Goal: Navigation & Orientation: Find specific page/section

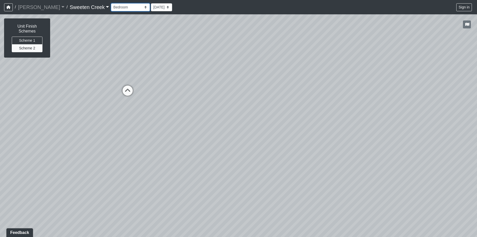
click at [123, 7] on select "Bistro Fitness - Hobby Booth Seating Counter Dining Dining 2 Elevators Elevator…" at bounding box center [130, 7] width 39 height 8
click at [111, 3] on select "Bistro Fitness - Hobby Booth Seating Counter Dining Dining 2 Elevators Elevator…" at bounding box center [130, 7] width 39 height 8
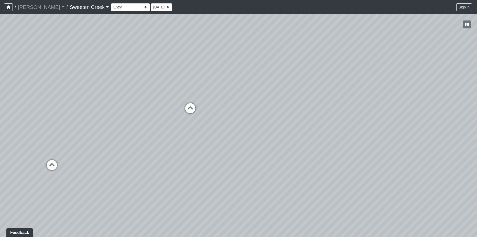
drag, startPoint x: 400, startPoint y: 175, endPoint x: 206, endPoint y: 105, distance: 205.8
click at [206, 105] on div "Loading... Office Loading... Reception Loading... Mailroom - Elevator Lobby Loa…" at bounding box center [238, 125] width 477 height 222
drag, startPoint x: 370, startPoint y: 170, endPoint x: 409, endPoint y: 137, distance: 51.9
click at [409, 137] on div "Loading... Office Loading... Reception Loading... Mailroom - Elevator Lobby Loa…" at bounding box center [238, 125] width 477 height 222
drag, startPoint x: 172, startPoint y: 105, endPoint x: 181, endPoint y: 113, distance: 11.9
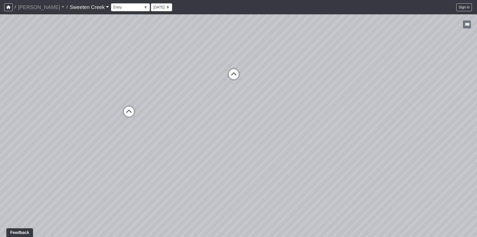
click at [181, 113] on div "Loading... Office Loading... Reception Loading... Mailroom - Elevator Lobby Loa…" at bounding box center [238, 125] width 477 height 222
drag, startPoint x: 167, startPoint y: 120, endPoint x: 335, endPoint y: 153, distance: 171.2
click at [335, 153] on div "Loading... Office Loading... Reception Loading... Mailroom - Elevator Lobby Loa…" at bounding box center [238, 125] width 477 height 222
drag, startPoint x: 161, startPoint y: 113, endPoint x: 324, endPoint y: 125, distance: 164.3
click at [324, 125] on div "Loading... Office Loading... Reception Loading... Mailroom - Elevator Lobby Loa…" at bounding box center [238, 125] width 477 height 222
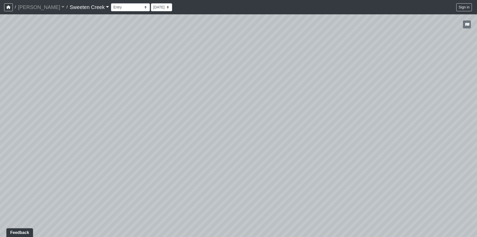
drag, startPoint x: 218, startPoint y: 150, endPoint x: 351, endPoint y: 138, distance: 134.2
click at [380, 136] on div "Loading... Office Loading... Reception Loading... Mailroom - Elevator Lobby Loa…" at bounding box center [238, 125] width 477 height 222
drag, startPoint x: 206, startPoint y: 221, endPoint x: 343, endPoint y: 171, distance: 146.4
click at [343, 171] on div "Loading... Office Loading... Reception Loading... Mailroom - Elevator Lobby Loa…" at bounding box center [238, 125] width 477 height 222
drag, startPoint x: 260, startPoint y: 170, endPoint x: 220, endPoint y: 160, distance: 42.1
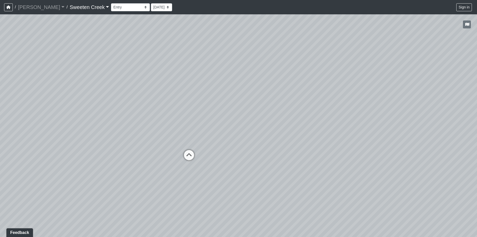
click at [305, 198] on div "Loading... Office Loading... Reception Loading... Mailroom - Elevator Lobby Loa…" at bounding box center [238, 125] width 477 height 222
click at [189, 152] on icon at bounding box center [187, 156] width 15 height 15
drag, startPoint x: 249, startPoint y: 176, endPoint x: 171, endPoint y: 143, distance: 84.8
click at [83, 115] on div "Loading... Office Loading... Reception Loading... Mailroom - Elevator Lobby Loa…" at bounding box center [238, 125] width 477 height 222
drag, startPoint x: 321, startPoint y: 162, endPoint x: 329, endPoint y: 196, distance: 35.3
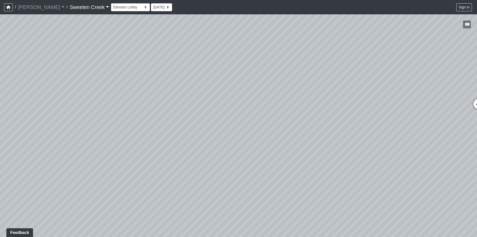
click at [161, 176] on div "Loading... Office Loading... Reception Loading... Mailroom - Elevator Lobby Loa…" at bounding box center [238, 125] width 477 height 222
drag, startPoint x: 400, startPoint y: 185, endPoint x: 340, endPoint y: 179, distance: 59.6
click at [264, 217] on div "Loading... Office Loading... Reception Loading... Mailroom - Elevator Lobby Loa…" at bounding box center [238, 125] width 477 height 222
drag, startPoint x: 264, startPoint y: 149, endPoint x: 356, endPoint y: 172, distance: 94.9
click at [155, 154] on div "Loading... Office Loading... Reception Loading... Mailroom - Elevator Lobby Loa…" at bounding box center [238, 125] width 477 height 222
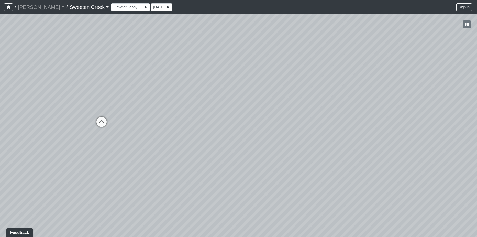
drag, startPoint x: 389, startPoint y: 162, endPoint x: 264, endPoint y: 166, distance: 125.3
click at [202, 168] on div "Loading... Office Loading... Reception Loading... Mailroom - Elevator Lobby Loa…" at bounding box center [238, 125] width 477 height 222
drag, startPoint x: 393, startPoint y: 155, endPoint x: 385, endPoint y: 162, distance: 10.0
click at [264, 146] on div "Loading... Office Loading... Reception Loading... Mailroom - Elevator Lobby Loa…" at bounding box center [238, 125] width 477 height 222
click at [322, 123] on icon at bounding box center [323, 126] width 15 height 15
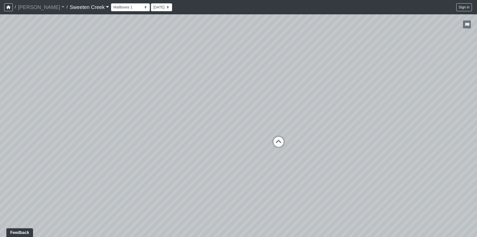
drag, startPoint x: 350, startPoint y: 134, endPoint x: 331, endPoint y: 135, distance: 19.2
click at [350, 144] on div "Loading... Office Loading... Reception Loading... Mailroom - Elevator Lobby Loa…" at bounding box center [238, 125] width 477 height 222
drag, startPoint x: 281, startPoint y: 78, endPoint x: 282, endPoint y: 99, distance: 21.3
click at [379, 105] on div "Loading... Office Loading... Reception Loading... Mailroom - Elevator Lobby Loa…" at bounding box center [238, 125] width 477 height 222
drag, startPoint x: 218, startPoint y: 77, endPoint x: 411, endPoint y: 94, distance: 194.0
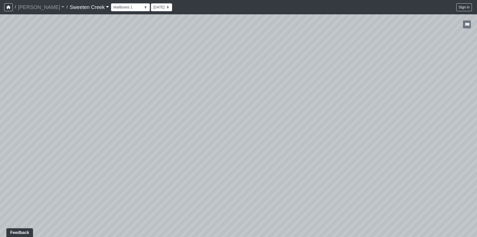
click at [411, 94] on div "Loading... Office Loading... Reception Loading... Mailroom - Elevator Lobby Loa…" at bounding box center [238, 125] width 477 height 222
drag, startPoint x: 323, startPoint y: 94, endPoint x: 204, endPoint y: 91, distance: 119.2
click at [204, 90] on div "Loading... Office Loading... Reception Loading... Mailroom - Elevator Lobby Loa…" at bounding box center [238, 125] width 477 height 222
drag, startPoint x: 380, startPoint y: 146, endPoint x: 263, endPoint y: 136, distance: 118.1
click at [254, 135] on div "Loading... Office Loading... Reception Loading... Mailroom - Elevator Lobby Loa…" at bounding box center [238, 125] width 477 height 222
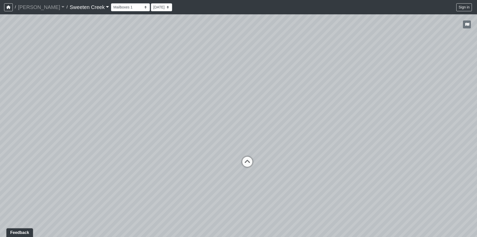
drag, startPoint x: 367, startPoint y: 148, endPoint x: 268, endPoint y: 144, distance: 98.8
click at [268, 144] on div "Loading... Office Loading... Reception Loading... Mailroom - Elevator Lobby Loa…" at bounding box center [238, 125] width 477 height 222
drag, startPoint x: 393, startPoint y: 154, endPoint x: 345, endPoint y: 170, distance: 50.3
click at [345, 170] on div "Loading... Office Loading... Reception Loading... Mailroom - Elevator Lobby Loa…" at bounding box center [238, 125] width 477 height 222
click at [216, 175] on icon at bounding box center [218, 179] width 15 height 15
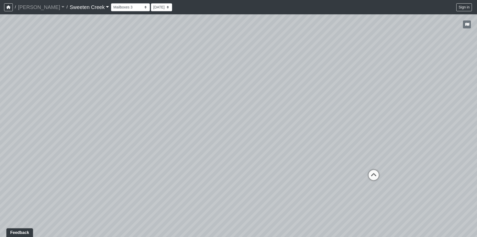
drag, startPoint x: 254, startPoint y: 186, endPoint x: 61, endPoint y: 177, distance: 193.7
click at [61, 177] on div "Loading... Office Loading... Reception Loading... Mailroom - Elevator Lobby Loa…" at bounding box center [238, 125] width 477 height 222
click at [367, 176] on icon at bounding box center [364, 178] width 15 height 15
drag, startPoint x: 236, startPoint y: 98, endPoint x: 449, endPoint y: 153, distance: 219.6
click at [449, 153] on div "Loading... Office Loading... Reception Loading... Mailroom - Elevator Lobby Loa…" at bounding box center [238, 125] width 477 height 222
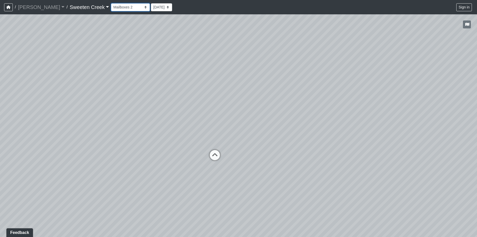
click at [123, 6] on select "Bistro Fitness - Hobby Booth Seating Counter Dining Dining 2 Elevators Elevator…" at bounding box center [130, 7] width 39 height 8
click at [111, 3] on select "Bistro Fitness - Hobby Booth Seating Counter Dining Dining 2 Elevators Elevator…" at bounding box center [130, 7] width 39 height 8
drag, startPoint x: 308, startPoint y: 189, endPoint x: 226, endPoint y: 165, distance: 84.8
click at [226, 165] on div "Loading... Office Loading... Reception Loading... Mailroom - Elevator Lobby Loa…" at bounding box center [238, 125] width 477 height 222
click at [271, 129] on icon at bounding box center [274, 136] width 15 height 15
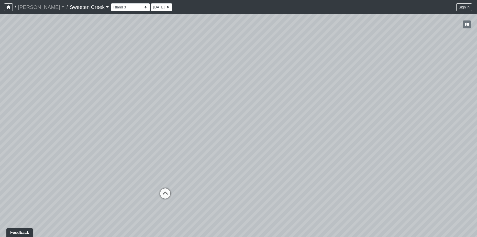
drag, startPoint x: 127, startPoint y: 102, endPoint x: 313, endPoint y: 124, distance: 187.1
click at [313, 124] on div "Loading... Office Loading... Reception Loading... Mailroom - Elevator Lobby Loa…" at bounding box center [238, 125] width 477 height 222
drag, startPoint x: 217, startPoint y: 152, endPoint x: 269, endPoint y: 171, distance: 55.7
click at [328, 117] on div "Loading... Office Loading... Reception Loading... Mailroom - Elevator Lobby Loa…" at bounding box center [238, 125] width 477 height 222
drag, startPoint x: 263, startPoint y: 64, endPoint x: 448, endPoint y: 118, distance: 193.3
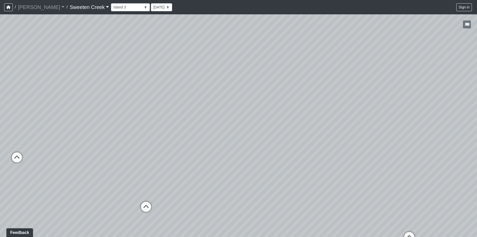
click at [451, 116] on div "Loading... Office Loading... Reception Loading... Mailroom - Elevator Lobby Loa…" at bounding box center [238, 125] width 477 height 222
drag, startPoint x: 147, startPoint y: 146, endPoint x: 254, endPoint y: 167, distance: 108.9
click at [304, 114] on div "Loading... Office Loading... Reception Loading... Mailroom - Elevator Lobby Loa…" at bounding box center [238, 125] width 477 height 222
drag, startPoint x: 156, startPoint y: 145, endPoint x: 297, endPoint y: 152, distance: 140.7
click at [297, 152] on div "Loading... Office Loading... Reception Loading... Mailroom - Elevator Lobby Loa…" at bounding box center [238, 125] width 477 height 222
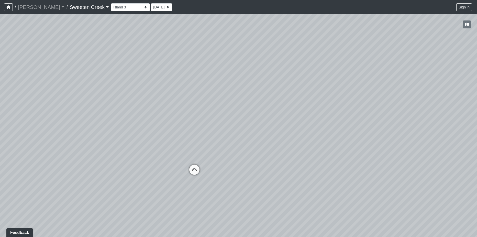
drag, startPoint x: 105, startPoint y: 121, endPoint x: 295, endPoint y: 125, distance: 190.0
click at [295, 125] on div "Loading... Office Loading... Reception Loading... Mailroom - Elevator Lobby Loa…" at bounding box center [238, 125] width 477 height 222
click at [195, 162] on div "Loading... Clubroom - Booth Seating" at bounding box center [194, 169] width 15 height 15
click at [194, 164] on div "Loading... Office Loading... Reception Loading... Mailroom - Elevator Lobby Loa…" at bounding box center [238, 125] width 477 height 222
drag, startPoint x: 152, startPoint y: 142, endPoint x: 146, endPoint y: 133, distance: 11.1
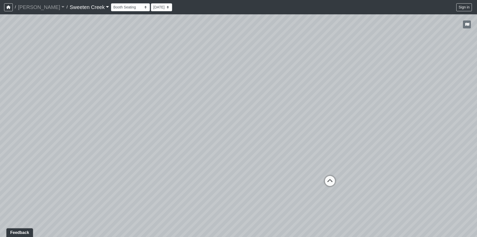
click at [146, 133] on div "Loading... Office Loading... Reception Loading... Mailroom - Elevator Lobby Loa…" at bounding box center [238, 125] width 477 height 222
drag, startPoint x: 404, startPoint y: 178, endPoint x: 317, endPoint y: 154, distance: 90.4
click at [317, 154] on div "Loading... Office Loading... Reception Loading... Mailroom - Elevator Lobby Loa…" at bounding box center [238, 125] width 477 height 222
drag, startPoint x: 390, startPoint y: 166, endPoint x: 270, endPoint y: 156, distance: 119.8
click at [270, 159] on div "Loading... Office Loading... Reception Loading... Mailroom - Elevator Lobby Loa…" at bounding box center [238, 125] width 477 height 222
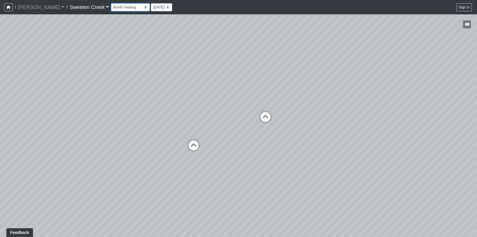
click at [124, 8] on select "Bistro Fitness - Hobby Booth Seating Counter Dining Dining 2 Elevators Elevator…" at bounding box center [130, 7] width 39 height 8
click at [111, 3] on select "Bistro Fitness - Hobby Booth Seating Counter Dining Dining 2 Elevators Elevator…" at bounding box center [130, 7] width 39 height 8
drag, startPoint x: 258, startPoint y: 177, endPoint x: 228, endPoint y: 137, distance: 49.9
click at [173, 96] on div "Loading... Office Loading... Reception Loading... Mailroom - Elevator Lobby Loa…" at bounding box center [238, 125] width 477 height 222
drag, startPoint x: 307, startPoint y: 182, endPoint x: 195, endPoint y: 149, distance: 116.7
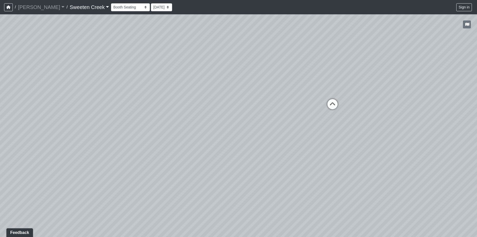
click at [169, 142] on div "Loading... Office Loading... Reception Loading... Mailroom - Elevator Lobby Loa…" at bounding box center [238, 125] width 477 height 222
click at [334, 103] on icon at bounding box center [333, 106] width 15 height 15
click at [122, 5] on select "Bistro Fitness - Hobby Booth Seating Counter Dining Dining 2 Elevators Elevator…" at bounding box center [130, 7] width 39 height 8
click at [111, 3] on select "Bistro Fitness - Hobby Booth Seating Counter Dining Dining 2 Elevators Elevator…" at bounding box center [130, 7] width 39 height 8
drag, startPoint x: 321, startPoint y: 208, endPoint x: 302, endPoint y: 137, distance: 72.7
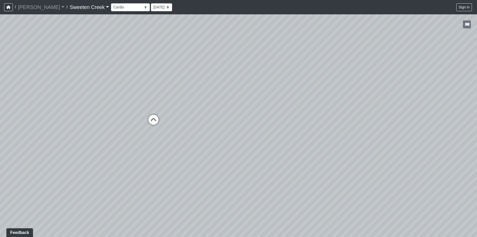
click at [375, 170] on div "Loading... Office Loading... Reception Loading... Mailroom - Elevator Lobby Loa…" at bounding box center [238, 125] width 477 height 222
drag, startPoint x: 292, startPoint y: 77, endPoint x: 393, endPoint y: 121, distance: 110.0
click at [393, 121] on div "Loading... Office Loading... Reception Loading... Mailroom - Elevator Lobby Loa…" at bounding box center [238, 125] width 477 height 222
drag, startPoint x: 179, startPoint y: 139, endPoint x: 177, endPoint y: 97, distance: 41.7
click at [177, 97] on div "Loading... Office Loading... Reception Loading... Mailroom - Elevator Lobby Loa…" at bounding box center [238, 125] width 477 height 222
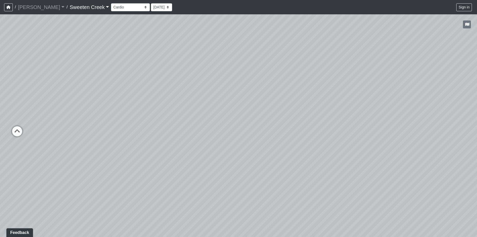
drag, startPoint x: 404, startPoint y: 171, endPoint x: 218, endPoint y: 187, distance: 186.8
click at [190, 192] on div "Loading... Office Loading... Reception Loading... Mailroom - Elevator Lobby Loa…" at bounding box center [238, 125] width 477 height 222
drag, startPoint x: 320, startPoint y: 181, endPoint x: 207, endPoint y: 174, distance: 113.5
click at [207, 174] on div "Loading... Office Loading... Reception Loading... Mailroom - Elevator Lobby Loa…" at bounding box center [238, 125] width 477 height 222
click at [123, 7] on select "Bistro Fitness - Hobby Booth Seating Counter Dining Dining 2 Elevators Elevator…" at bounding box center [130, 7] width 39 height 8
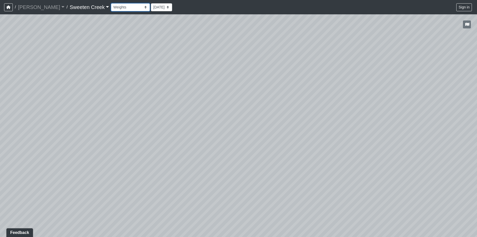
click at [111, 3] on select "Bistro Fitness - Hobby Booth Seating Counter Dining Dining 2 Elevators Elevator…" at bounding box center [130, 7] width 39 height 8
click at [122, 7] on select "Bistro Fitness - Hobby Booth Seating Counter Dining Dining 2 Elevators Elevator…" at bounding box center [130, 7] width 39 height 8
click at [146, 187] on div "Loading... Office Loading... Reception Loading... Mailroom - Elevator Lobby Loa…" at bounding box center [238, 125] width 477 height 222
click at [123, 8] on select "Bistro Fitness - Hobby Booth Seating Counter Dining Dining 2 Elevators Elevator…" at bounding box center [130, 7] width 39 height 8
click at [111, 3] on select "Bistro Fitness - Hobby Booth Seating Counter Dining Dining 2 Elevators Elevator…" at bounding box center [130, 7] width 39 height 8
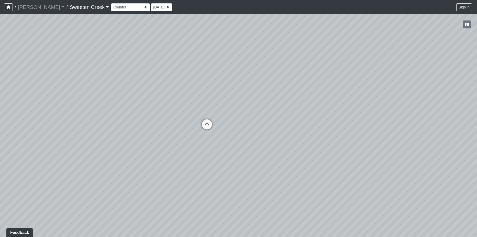
drag, startPoint x: 192, startPoint y: 192, endPoint x: 283, endPoint y: 121, distance: 115.3
click at [283, 121] on div "Loading... Office Loading... Reception Loading... Mailroom - Elevator Lobby Loa…" at bounding box center [238, 125] width 477 height 222
click at [122, 7] on select "Bistro Fitness - Hobby Booth Seating Counter Dining Dining 2 Elevators Elevator…" at bounding box center [130, 7] width 39 height 8
click at [111, 3] on select "Bistro Fitness - Hobby Booth Seating Counter Dining Dining 2 Elevators Elevator…" at bounding box center [130, 7] width 39 height 8
drag, startPoint x: 321, startPoint y: 179, endPoint x: 217, endPoint y: 126, distance: 116.5
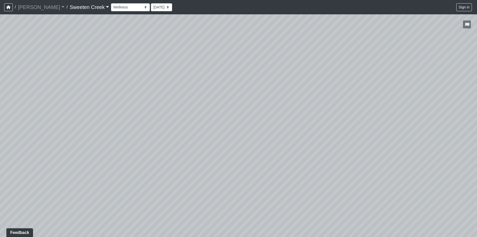
click at [216, 124] on div "Loading... Office Loading... Reception Loading... Mailroom - Elevator Lobby Loa…" at bounding box center [238, 125] width 477 height 222
drag, startPoint x: 174, startPoint y: 107, endPoint x: 264, endPoint y: 129, distance: 92.7
click at [268, 130] on div "Loading... Office Loading... Reception Loading... Mailroom - Elevator Lobby Loa…" at bounding box center [238, 125] width 477 height 222
click at [123, 7] on select "Bistro Fitness - Hobby Booth Seating Counter Dining Dining 2 Elevators Elevator…" at bounding box center [130, 7] width 39 height 8
click at [111, 3] on select "Bistro Fitness - Hobby Booth Seating Counter Dining Dining 2 Elevators Elevator…" at bounding box center [130, 7] width 39 height 8
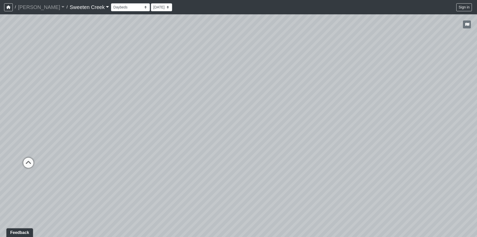
click at [419, 128] on div "Loading... Office Loading... Reception Loading... Mailroom - Elevator Lobby Loa…" at bounding box center [238, 125] width 477 height 222
click at [218, 113] on div "Loading... Office Loading... Reception Loading... Mailroom - Elevator Lobby Loa…" at bounding box center [238, 125] width 477 height 222
drag, startPoint x: 193, startPoint y: 115, endPoint x: 353, endPoint y: 121, distance: 159.9
click at [353, 121] on div "Loading... Office Loading... Reception Loading... Mailroom - Elevator Lobby Loa…" at bounding box center [238, 125] width 477 height 222
drag, startPoint x: 205, startPoint y: 114, endPoint x: 386, endPoint y: 141, distance: 183.2
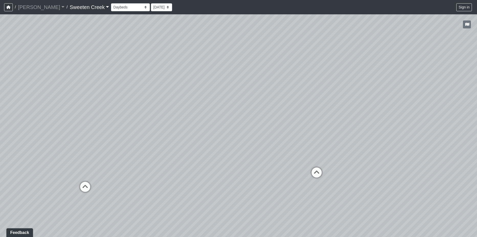
click at [386, 141] on div "Loading... Office Loading... Reception Loading... Mailroom - Elevator Lobby Loa…" at bounding box center [238, 125] width 477 height 222
drag, startPoint x: 180, startPoint y: 194, endPoint x: 197, endPoint y: 195, distance: 17.7
click at [197, 195] on div "Loading... Office Loading... Reception Loading... Mailroom - Elevator Lobby Loa…" at bounding box center [238, 125] width 477 height 222
drag, startPoint x: 200, startPoint y: 104, endPoint x: 424, endPoint y: 127, distance: 225.4
click at [429, 121] on div "Loading... Office Loading... Reception Loading... Mailroom - Elevator Lobby Loa…" at bounding box center [238, 125] width 477 height 222
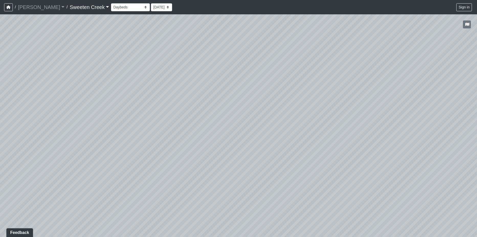
drag, startPoint x: 241, startPoint y: 116, endPoint x: 265, endPoint y: 117, distance: 24.0
click at [400, 109] on div "Loading... Office Loading... Reception Loading... Mailroom - Elevator Lobby Loa…" at bounding box center [238, 125] width 477 height 222
drag, startPoint x: 223, startPoint y: 130, endPoint x: 193, endPoint y: 136, distance: 31.0
click at [365, 131] on div "Loading... Office Loading... Reception Loading... Mailroom - Elevator Lobby Loa…" at bounding box center [238, 125] width 477 height 222
drag, startPoint x: 73, startPoint y: 169, endPoint x: 213, endPoint y: 173, distance: 140.1
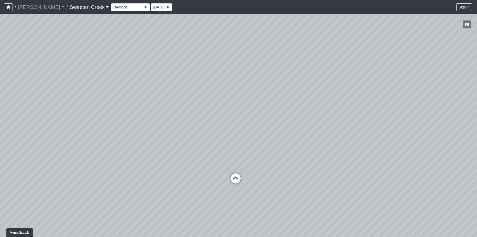
click at [213, 173] on div "Loading... Office Loading... Reception Loading... Mailroom - Elevator Lobby Loa…" at bounding box center [238, 125] width 477 height 222
click at [152, 127] on div "Loading... Office Loading... Reception Loading... Mailroom - Elevator Lobby Loa…" at bounding box center [238, 125] width 477 height 222
drag, startPoint x: 176, startPoint y: 177, endPoint x: 337, endPoint y: 194, distance: 162.4
click at [345, 195] on div "Loading... Office Loading... Reception Loading... Mailroom - Elevator Lobby Loa…" at bounding box center [238, 125] width 477 height 222
drag, startPoint x: 166, startPoint y: 134, endPoint x: 271, endPoint y: 147, distance: 105.1
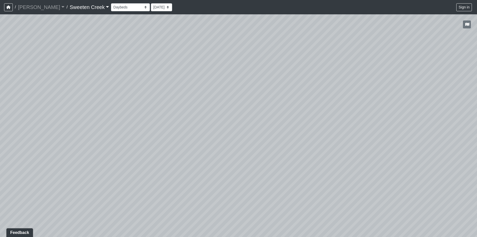
click at [367, 152] on div "Loading... Office Loading... Reception Loading... Mailroom - Elevator Lobby Loa…" at bounding box center [238, 125] width 477 height 222
drag, startPoint x: 195, startPoint y: 153, endPoint x: 199, endPoint y: 151, distance: 4.4
click at [199, 151] on div "Loading... Office Loading... Reception Loading... Mailroom - Elevator Lobby Loa…" at bounding box center [238, 125] width 477 height 222
click at [123, 6] on select "Bistro Fitness - Hobby Booth Seating Counter Dining Dining 2 Elevators Elevator…" at bounding box center [130, 7] width 39 height 8
click at [111, 3] on select "Bistro Fitness - Hobby Booth Seating Counter Dining Dining 2 Elevators Elevator…" at bounding box center [130, 7] width 39 height 8
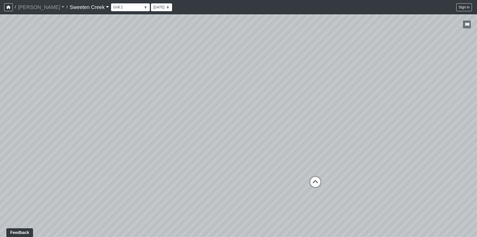
drag, startPoint x: 267, startPoint y: 193, endPoint x: 283, endPoint y: 185, distance: 18.3
click at [398, 211] on div "Loading... Office Loading... Reception Loading... Mailroom - Elevator Lobby Loa…" at bounding box center [238, 125] width 477 height 222
drag, startPoint x: 210, startPoint y: 101, endPoint x: 236, endPoint y: 73, distance: 38.2
click at [331, 90] on div "Loading... Office Loading... Reception Loading... Mailroom - Elevator Lobby Loa…" at bounding box center [238, 125] width 477 height 222
drag, startPoint x: 132, startPoint y: 82, endPoint x: 356, endPoint y: 138, distance: 230.7
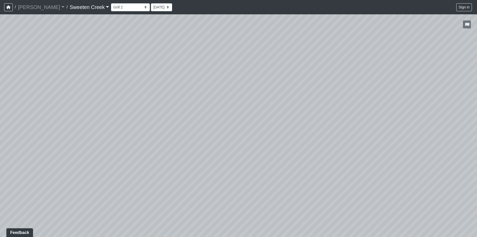
click at [363, 134] on div "Loading... Office Loading... Reception Loading... Mailroom - Elevator Lobby Loa…" at bounding box center [238, 125] width 477 height 222
drag, startPoint x: 207, startPoint y: 110, endPoint x: 324, endPoint y: 118, distance: 117.9
click at [327, 114] on div "Loading... Office Loading... Reception Loading... Mailroom - Elevator Lobby Loa…" at bounding box center [238, 125] width 477 height 222
drag, startPoint x: 133, startPoint y: 133, endPoint x: 284, endPoint y: 136, distance: 151.1
click at [290, 131] on div "Loading... Office Loading... Reception Loading... Mailroom - Elevator Lobby Loa…" at bounding box center [238, 125] width 477 height 222
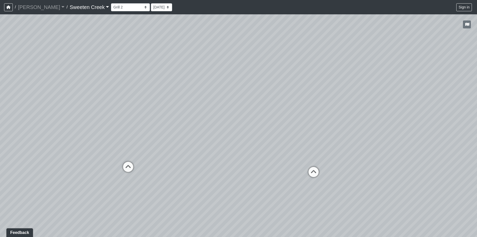
drag, startPoint x: 117, startPoint y: 149, endPoint x: 272, endPoint y: 149, distance: 155.4
click at [272, 149] on div "Loading... Office Loading... Reception Loading... Mailroom - Elevator Lobby Loa…" at bounding box center [238, 125] width 477 height 222
drag, startPoint x: 113, startPoint y: 171, endPoint x: 211, endPoint y: 149, distance: 101.0
click at [211, 149] on div "Loading... Office Loading... Reception Loading... Mailroom - Elevator Lobby Loa…" at bounding box center [238, 125] width 477 height 222
click at [122, 6] on select "Bistro Fitness - Hobby Booth Seating Counter Dining Dining 2 Elevators Elevator…" at bounding box center [130, 7] width 39 height 8
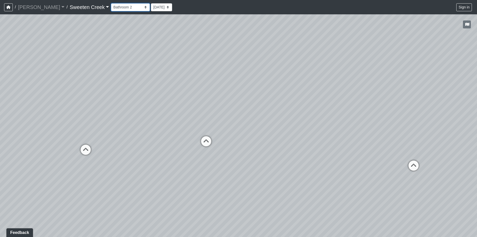
click at [111, 3] on select "Bistro Fitness - Hobby Booth Seating Counter Dining Dining 2 Elevators Elevator…" at bounding box center [130, 7] width 39 height 8
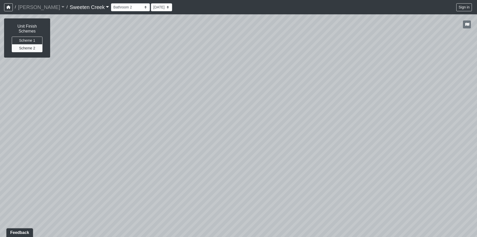
drag, startPoint x: 360, startPoint y: 151, endPoint x: 368, endPoint y: 98, distance: 53.7
click at [369, 98] on div "Loading... Office Loading... Reception Loading... Mailroom - Elevator Lobby Loa…" at bounding box center [238, 125] width 477 height 222
click at [125, 8] on select "Bistro Fitness - Hobby Booth Seating Counter Dining Dining 2 Elevators Elevator…" at bounding box center [130, 7] width 39 height 8
click at [111, 3] on select "Bistro Fitness - Hobby Booth Seating Counter Dining Dining 2 Elevators Elevator…" at bounding box center [130, 7] width 39 height 8
drag, startPoint x: 355, startPoint y: 190, endPoint x: 116, endPoint y: 159, distance: 241.7
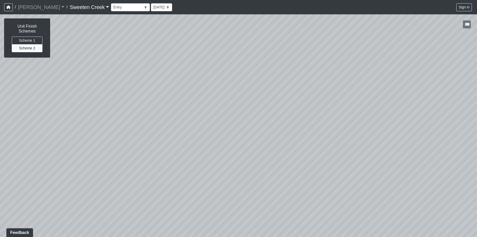
click at [0, 116] on html "/ [PERSON_NAME] Loading... / Sweeten Creek Sweeten Creek Loading... [GEOGRAPHIC…" at bounding box center [238, 118] width 477 height 237
drag, startPoint x: 123, startPoint y: 89, endPoint x: 355, endPoint y: 226, distance: 269.7
click at [380, 149] on div "Loading... Office Loading... Reception Loading... Mailroom - Elevator Lobby Loa…" at bounding box center [238, 125] width 477 height 222
drag, startPoint x: 144, startPoint y: 85, endPoint x: 409, endPoint y: 180, distance: 281.4
click at [304, 86] on div "Loading... Office Loading... Reception Loading... Mailroom - Elevator Lobby Loa…" at bounding box center [238, 125] width 477 height 222
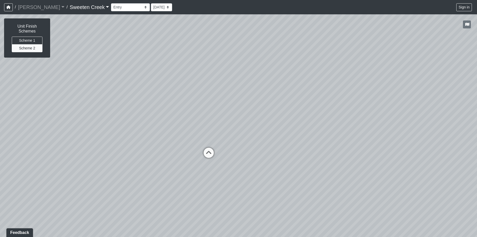
drag, startPoint x: 278, startPoint y: 95, endPoint x: 326, endPoint y: 233, distance: 146.6
click at [355, 72] on div "Loading... Office Loading... Reception Loading... Mailroom - Elevator Lobby Loa…" at bounding box center [238, 125] width 477 height 222
drag, startPoint x: 300, startPoint y: 172, endPoint x: 395, endPoint y: 159, distance: 96.2
click at [397, 159] on div "Loading... Office Loading... Reception Loading... Mailroom - Elevator Lobby Loa…" at bounding box center [238, 125] width 477 height 222
click at [269, 145] on icon at bounding box center [266, 149] width 15 height 15
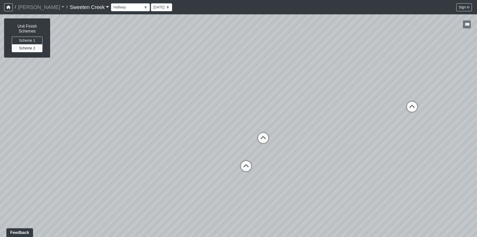
click at [261, 135] on icon at bounding box center [262, 140] width 15 height 15
drag, startPoint x: 255, startPoint y: 127, endPoint x: 359, endPoint y: 61, distance: 123.2
click at [360, 60] on div "Loading... Office Loading... Reception Loading... Mailroom - Elevator Lobby Loa…" at bounding box center [238, 125] width 477 height 222
drag, startPoint x: 164, startPoint y: 86, endPoint x: 33, endPoint y: 118, distance: 135.0
click at [6, 109] on div "Loading... Office Loading... Reception Loading... Mailroom - Elevator Lobby Loa…" at bounding box center [238, 125] width 477 height 222
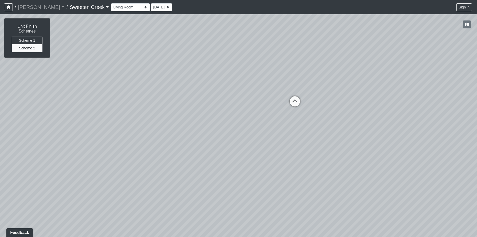
drag, startPoint x: 302, startPoint y: 143, endPoint x: 48, endPoint y: 211, distance: 263.5
click at [48, 211] on div "Loading... Office Loading... Reception Loading... Mailroom - Elevator Lobby Loa…" at bounding box center [238, 125] width 477 height 222
drag, startPoint x: 441, startPoint y: 155, endPoint x: 384, endPoint y: 142, distance: 58.0
click at [384, 142] on div "Loading... Office Loading... Reception Loading... Mailroom - Elevator Lobby Loa…" at bounding box center [238, 125] width 477 height 222
click at [257, 85] on icon at bounding box center [256, 91] width 15 height 15
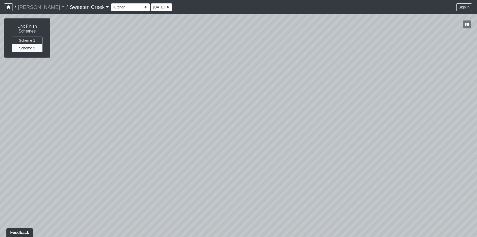
drag, startPoint x: 161, startPoint y: 83, endPoint x: 256, endPoint y: 103, distance: 96.8
click at [298, 76] on div "Loading... Office Loading... Reception Loading... Mailroom - Elevator Lobby Loa…" at bounding box center [238, 125] width 477 height 222
drag, startPoint x: 210, startPoint y: 70, endPoint x: 320, endPoint y: 92, distance: 112.4
click at [362, 93] on div "Loading... Office Loading... Reception Loading... Mailroom - Elevator Lobby Loa…" at bounding box center [238, 125] width 477 height 222
drag, startPoint x: 230, startPoint y: 57, endPoint x: 361, endPoint y: 68, distance: 132.1
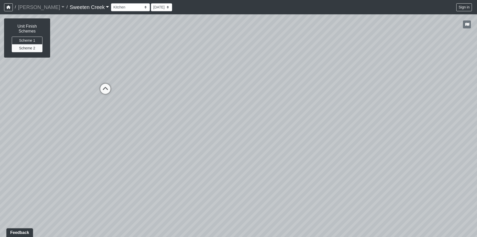
click at [361, 68] on div "Loading... Office Loading... Reception Loading... Mailroom - Elevator Lobby Loa…" at bounding box center [238, 125] width 477 height 222
drag, startPoint x: 236, startPoint y: 136, endPoint x: 404, endPoint y: 186, distance: 174.6
click at [351, 109] on div "Loading... Office Loading... Reception Loading... Mailroom - Elevator Lobby Loa…" at bounding box center [238, 125] width 477 height 222
drag, startPoint x: 103, startPoint y: 166, endPoint x: 128, endPoint y: 124, distance: 49.2
click at [125, 116] on div "Loading... Office Loading... Reception Loading... Mailroom - Elevator Lobby Loa…" at bounding box center [238, 125] width 477 height 222
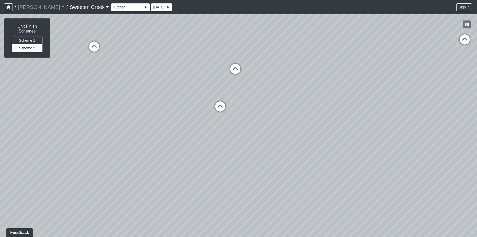
drag, startPoint x: 207, startPoint y: 104, endPoint x: 396, endPoint y: 129, distance: 190.8
click at [396, 129] on div "Loading... Office Loading... Reception Loading... Mailroom - Elevator Lobby Loa…" at bounding box center [238, 125] width 477 height 222
drag, startPoint x: 190, startPoint y: 103, endPoint x: 218, endPoint y: 119, distance: 32.2
click at [276, 109] on div "Loading... Office Loading... Reception Loading... Mailroom - Elevator Lobby Loa…" at bounding box center [238, 125] width 477 height 222
drag, startPoint x: 151, startPoint y: 136, endPoint x: 322, endPoint y: 105, distance: 174.5
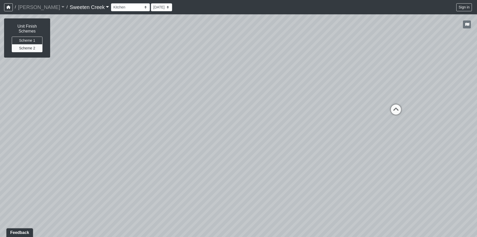
click at [326, 105] on div "Loading... Office Loading... Reception Loading... Mailroom - Elevator Lobby Loa…" at bounding box center [238, 125] width 477 height 222
drag, startPoint x: 149, startPoint y: 129, endPoint x: 454, endPoint y: 147, distance: 305.2
click at [457, 148] on div "Loading... Office Loading... Reception Loading... Mailroom - Elevator Lobby Loa…" at bounding box center [238, 125] width 477 height 222
drag, startPoint x: 410, startPoint y: 160, endPoint x: 75, endPoint y: 192, distance: 337.1
click at [71, 199] on div "Loading... Office Loading... Reception Loading... Mailroom - Elevator Lobby Loa…" at bounding box center [238, 125] width 477 height 222
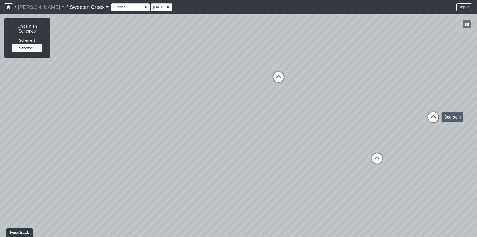
click at [436, 117] on icon at bounding box center [432, 119] width 15 height 15
drag, startPoint x: 284, startPoint y: 77, endPoint x: 164, endPoint y: 161, distance: 146.6
click at [131, 167] on div "Loading... Office Loading... Reception Loading... Mailroom - Elevator Lobby Loa…" at bounding box center [238, 125] width 477 height 222
drag, startPoint x: 268, startPoint y: 109, endPoint x: 140, endPoint y: 95, distance: 129.3
click at [140, 95] on div "Loading... Office Loading... Reception Loading... Mailroom - Elevator Lobby Loa…" at bounding box center [238, 125] width 477 height 222
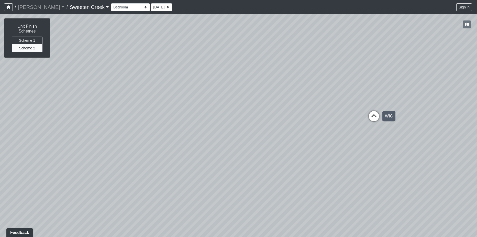
click at [374, 118] on icon at bounding box center [373, 118] width 15 height 15
drag, startPoint x: 260, startPoint y: 102, endPoint x: 133, endPoint y: 78, distance: 129.0
click at [131, 77] on div "Loading... Office Loading... Reception Loading... Mailroom - Elevator Lobby Loa…" at bounding box center [238, 125] width 477 height 222
drag, startPoint x: 397, startPoint y: 100, endPoint x: 157, endPoint y: 111, distance: 240.0
click at [157, 111] on div "Loading... Office Loading... Reception Loading... Mailroom - Elevator Lobby Loa…" at bounding box center [238, 125] width 477 height 222
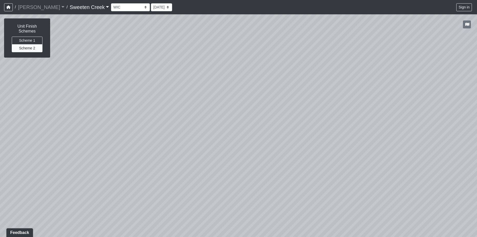
drag, startPoint x: 434, startPoint y: 121, endPoint x: 114, endPoint y: 142, distance: 320.7
click at [106, 142] on div "Loading... Office Loading... Reception Loading... Mailroom - Elevator Lobby Loa…" at bounding box center [238, 125] width 477 height 222
drag, startPoint x: 414, startPoint y: 99, endPoint x: 473, endPoint y: 164, distance: 88.0
click at [476, 164] on html "/ [PERSON_NAME] Loading... / Sweeten Creek Sweeten Creek Loading... [GEOGRAPHIC…" at bounding box center [238, 118] width 477 height 237
drag, startPoint x: 226, startPoint y: 69, endPoint x: 422, endPoint y: 119, distance: 202.0
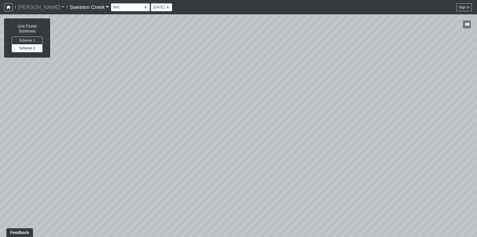
click at [423, 117] on div "Loading... Office Loading... Reception Loading... Mailroom - Elevator Lobby Loa…" at bounding box center [238, 125] width 477 height 222
drag, startPoint x: 156, startPoint y: 108, endPoint x: 417, endPoint y: 113, distance: 260.5
click at [422, 113] on div "Loading... Office Loading... Reception Loading... Mailroom - Elevator Lobby Loa…" at bounding box center [238, 125] width 477 height 222
drag, startPoint x: 220, startPoint y: 119, endPoint x: 315, endPoint y: 80, distance: 101.9
click at [392, 46] on div "Loading... Office Loading... Reception Loading... Mailroom - Elevator Lobby Loa…" at bounding box center [238, 125] width 477 height 222
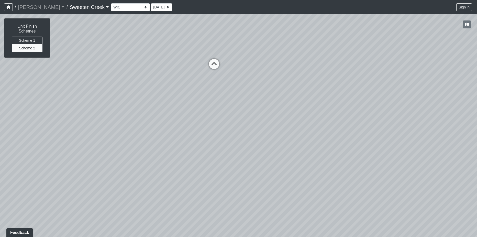
drag, startPoint x: 231, startPoint y: 67, endPoint x: 303, endPoint y: 84, distance: 73.8
click at [383, 69] on div "Loading... Office Loading... Reception Loading... Mailroom - Elevator Lobby Loa…" at bounding box center [238, 125] width 477 height 222
drag, startPoint x: 225, startPoint y: 77, endPoint x: 327, endPoint y: 93, distance: 103.3
click at [327, 93] on div "Loading... Office Loading... Reception Loading... Mailroom - Elevator Lobby Loa…" at bounding box center [238, 125] width 477 height 222
click at [284, 81] on icon at bounding box center [282, 83] width 15 height 15
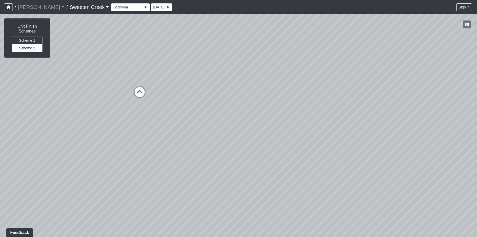
click at [178, 94] on div "Loading... Office Loading... Reception Loading... Mailroom - Elevator Lobby Loa…" at bounding box center [238, 125] width 477 height 222
click at [168, 89] on div "Loading... Office Loading... Reception Loading... Mailroom - Elevator Lobby Loa…" at bounding box center [238, 125] width 477 height 222
click at [137, 89] on icon at bounding box center [139, 94] width 15 height 15
drag, startPoint x: 274, startPoint y: 116, endPoint x: 92, endPoint y: 103, distance: 182.2
click at [88, 101] on div "Loading... Office Loading... Reception Loading... Mailroom - Elevator Lobby Loa…" at bounding box center [238, 125] width 477 height 222
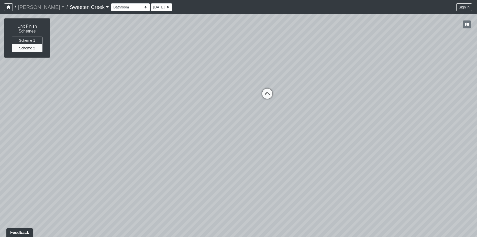
drag, startPoint x: 362, startPoint y: 75, endPoint x: 158, endPoint y: 97, distance: 204.6
click at [158, 97] on div "Loading... Office Loading... Reception Loading... Mailroom - Elevator Lobby Loa…" at bounding box center [238, 125] width 477 height 222
drag, startPoint x: 338, startPoint y: 105, endPoint x: 188, endPoint y: 91, distance: 151.2
click at [180, 89] on div "Loading... Office Loading... Reception Loading... Mailroom - Elevator Lobby Loa…" at bounding box center [238, 125] width 477 height 222
drag, startPoint x: 258, startPoint y: 95, endPoint x: 157, endPoint y: 97, distance: 101.0
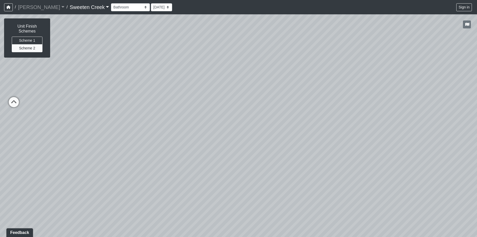
click at [158, 98] on div "Loading... Office Loading... Reception Loading... Mailroom - Elevator Lobby Loa…" at bounding box center [238, 125] width 477 height 222
drag, startPoint x: 403, startPoint y: 105, endPoint x: 267, endPoint y: 88, distance: 136.8
click at [267, 88] on div "Loading... Office Loading... Reception Loading... Mailroom - Elevator Lobby Loa…" at bounding box center [238, 125] width 477 height 222
drag, startPoint x: 311, startPoint y: 69, endPoint x: 341, endPoint y: 144, distance: 80.4
click at [341, 144] on div "Loading... Office Loading... Reception Loading... Mailroom - Elevator Lobby Loa…" at bounding box center [238, 125] width 477 height 222
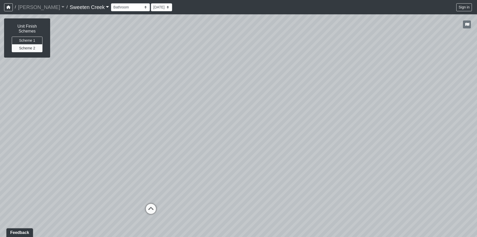
drag, startPoint x: 200, startPoint y: 53, endPoint x: 432, endPoint y: 122, distance: 242.1
click at [432, 122] on div "Loading... Office Loading... Reception Loading... Mailroom - Elevator Lobby Loa…" at bounding box center [238, 125] width 477 height 222
click at [124, 7] on select "Bistro Fitness - Hobby Booth Seating Counter Dining Dining 2 Elevators Elevator…" at bounding box center [130, 7] width 39 height 8
click at [111, 3] on select "Bistro Fitness - Hobby Booth Seating Counter Dining Dining 2 Elevators Elevator…" at bounding box center [130, 7] width 39 height 8
click at [124, 7] on select "Bistro Fitness - Hobby Booth Seating Counter Dining Dining 2 Elevators Elevator…" at bounding box center [130, 7] width 39 height 8
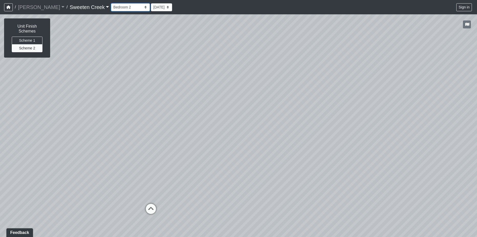
click at [111, 3] on select "Bistro Fitness - Hobby Booth Seating Counter Dining Dining 2 Elevators Elevator…" at bounding box center [130, 7] width 39 height 8
drag, startPoint x: 229, startPoint y: 133, endPoint x: 178, endPoint y: 135, distance: 50.9
click at [88, 112] on div "Loading... Office Loading... Reception Loading... Mailroom - Elevator Lobby Loa…" at bounding box center [238, 125] width 477 height 222
click at [376, 94] on icon at bounding box center [371, 96] width 15 height 15
drag, startPoint x: 211, startPoint y: 55, endPoint x: 71, endPoint y: 47, distance: 140.0
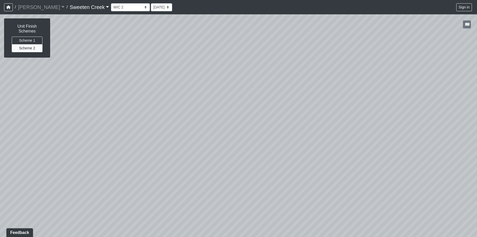
click at [71, 47] on div "Loading... Office Loading... Reception Loading... Mailroom - Elevator Lobby Loa…" at bounding box center [238, 125] width 477 height 222
drag, startPoint x: 376, startPoint y: 86, endPoint x: 253, endPoint y: 105, distance: 124.6
click at [236, 100] on div "Loading... Office Loading... Reception Loading... Mailroom - Elevator Lobby Loa…" at bounding box center [238, 125] width 477 height 222
drag, startPoint x: 435, startPoint y: 118, endPoint x: 224, endPoint y: 96, distance: 211.7
click at [220, 95] on div "Loading... Office Loading... Reception Loading... Mailroom - Elevator Lobby Loa…" at bounding box center [238, 125] width 477 height 222
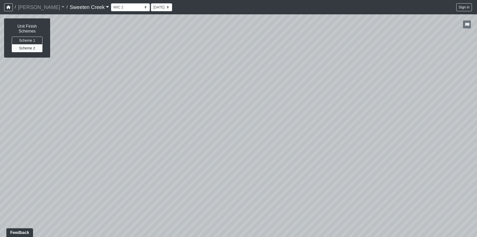
drag, startPoint x: 286, startPoint y: 114, endPoint x: 335, endPoint y: 132, distance: 51.5
click at [210, 122] on div "Loading... Office Loading... Reception Loading... Mailroom - Elevator Lobby Loa…" at bounding box center [238, 125] width 477 height 222
drag, startPoint x: 420, startPoint y: 131, endPoint x: 388, endPoint y: 167, distance: 48.7
click at [345, 211] on div "Loading... Office Loading... Reception Loading... Mailroom - Elevator Lobby Loa…" at bounding box center [238, 125] width 477 height 222
drag, startPoint x: 332, startPoint y: 170, endPoint x: 288, endPoint y: 166, distance: 44.4
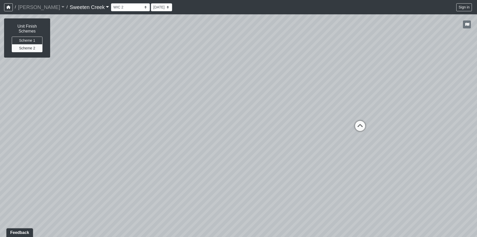
click at [285, 167] on div "Loading... Office Loading... Reception Loading... Mailroom - Elevator Lobby Loa…" at bounding box center [238, 125] width 477 height 222
click at [358, 126] on icon at bounding box center [358, 127] width 15 height 15
drag, startPoint x: 381, startPoint y: 124, endPoint x: 220, endPoint y: 125, distance: 161.3
click at [156, 112] on div "Loading... Office Loading... Reception Loading... Mailroom - Elevator Lobby Loa…" at bounding box center [238, 125] width 477 height 222
drag, startPoint x: 424, startPoint y: 141, endPoint x: 265, endPoint y: 146, distance: 158.6
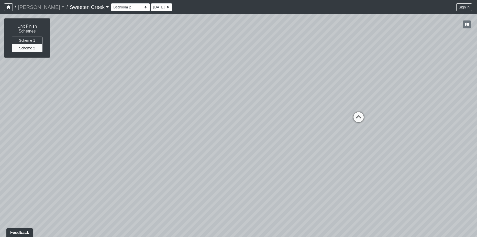
click at [216, 139] on div "Loading... Office Loading... Reception Loading... Mailroom - Elevator Lobby Loa…" at bounding box center [238, 125] width 477 height 222
drag, startPoint x: 374, startPoint y: 119, endPoint x: 343, endPoint y: 116, distance: 31.3
click at [343, 116] on div "Loading... Office Loading... Reception Loading... Mailroom - Elevator Lobby Loa…" at bounding box center [238, 125] width 477 height 222
drag, startPoint x: 298, startPoint y: 114, endPoint x: 244, endPoint y: 124, distance: 54.3
click at [238, 124] on div "Loading... Office Loading... Reception Loading... Mailroom - Elevator Lobby Loa…" at bounding box center [238, 125] width 477 height 222
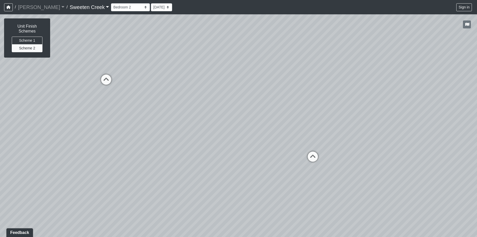
drag, startPoint x: 460, startPoint y: 150, endPoint x: 325, endPoint y: 145, distance: 135.8
click at [336, 121] on div "Loading... Office Loading... Reception Loading... Mailroom - Elevator Lobby Loa…" at bounding box center [238, 125] width 477 height 222
drag, startPoint x: 400, startPoint y: 165, endPoint x: 258, endPoint y: 144, distance: 143.4
click at [258, 144] on div "Loading... Office Loading... Reception Loading... Mailroom - Elevator Lobby Loa…" at bounding box center [238, 125] width 477 height 222
drag, startPoint x: 337, startPoint y: 149, endPoint x: 219, endPoint y: 139, distance: 118.1
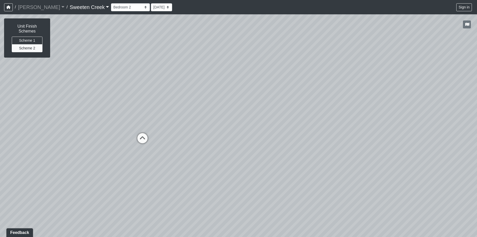
click at [197, 138] on div "Loading... Office Loading... Reception Loading... Mailroom - Elevator Lobby Loa…" at bounding box center [238, 125] width 477 height 222
drag, startPoint x: 343, startPoint y: 138, endPoint x: 245, endPoint y: 122, distance: 98.9
click at [242, 122] on div "Loading... Office Loading... Reception Loading... Mailroom - Elevator Lobby Loa…" at bounding box center [238, 125] width 477 height 222
drag, startPoint x: 417, startPoint y: 121, endPoint x: 279, endPoint y: 150, distance: 141.3
click at [173, 180] on div "Loading... Office Loading... Reception Loading... Mailroom - Elevator Lobby Loa…" at bounding box center [238, 125] width 477 height 222
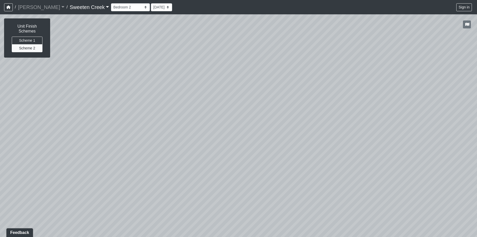
drag, startPoint x: 249, startPoint y: 104, endPoint x: 200, endPoint y: 153, distance: 68.7
click at [189, 158] on div "Loading... Office Loading... Reception Loading... Mailroom - Elevator Lobby Loa…" at bounding box center [238, 125] width 477 height 222
drag, startPoint x: 284, startPoint y: 110, endPoint x: 250, endPoint y: 120, distance: 35.8
click at [250, 120] on div "Loading... Office Loading... Reception Loading... Mailroom - Elevator Lobby Loa…" at bounding box center [238, 125] width 477 height 222
click at [355, 93] on icon at bounding box center [353, 95] width 15 height 15
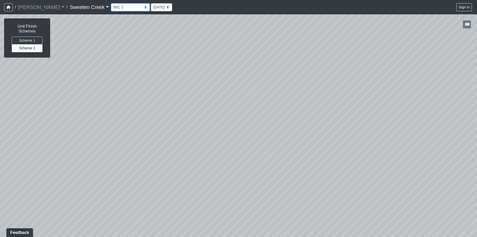
click at [123, 7] on select "Bistro Fitness - Hobby Booth Seating Counter Dining Dining 2 Elevators Elevator…" at bounding box center [130, 7] width 39 height 8
click at [111, 3] on select "Bistro Fitness - Hobby Booth Seating Counter Dining Dining 2 Elevators Elevator…" at bounding box center [130, 7] width 39 height 8
drag, startPoint x: 221, startPoint y: 129, endPoint x: 132, endPoint y: 116, distance: 89.4
click at [132, 116] on div "Loading... Office Loading... Reception Loading... Mailroom - Elevator Lobby Loa…" at bounding box center [238, 125] width 477 height 222
drag, startPoint x: 400, startPoint y: 149, endPoint x: 173, endPoint y: 110, distance: 229.7
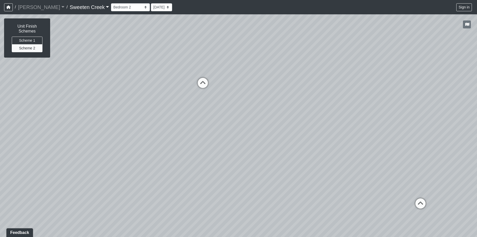
click at [173, 110] on div "Loading... Office Loading... Reception Loading... Mailroom - Elevator Lobby Loa…" at bounding box center [238, 125] width 477 height 222
drag, startPoint x: 401, startPoint y: 146, endPoint x: 412, endPoint y: 201, distance: 55.5
click at [396, 153] on div "Loading... Office Loading... Reception Loading... Mailroom - Elevator Lobby Loa…" at bounding box center [238, 125] width 477 height 222
click at [417, 205] on icon at bounding box center [417, 211] width 15 height 15
click at [262, 83] on icon at bounding box center [257, 88] width 15 height 15
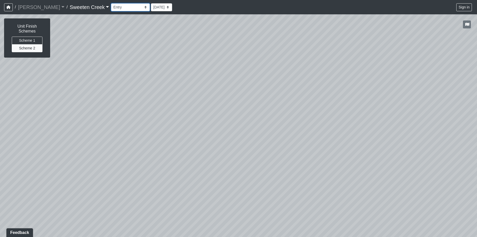
click at [123, 7] on select "Bistro Fitness - Hobby Booth Seating Counter Dining Dining 2 Elevators Elevator…" at bounding box center [130, 7] width 39 height 8
click at [111, 3] on select "Bistro Fitness - Hobby Booth Seating Counter Dining Dining 2 Elevators Elevator…" at bounding box center [130, 7] width 39 height 8
drag, startPoint x: 178, startPoint y: 101, endPoint x: 141, endPoint y: 92, distance: 37.8
click at [138, 92] on div "Loading... Office Loading... Reception Loading... Mailroom - Elevator Lobby Loa…" at bounding box center [238, 125] width 477 height 222
drag, startPoint x: 198, startPoint y: 118, endPoint x: 100, endPoint y: 108, distance: 98.7
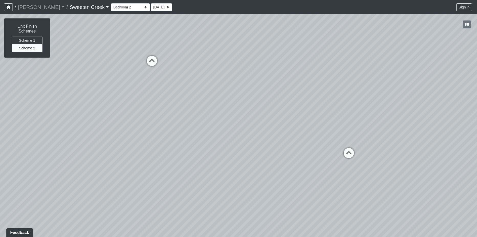
click at [100, 108] on div "Loading... Office Loading... Reception Loading... Mailroom - Elevator Lobby Loa…" at bounding box center [238, 125] width 477 height 222
click at [348, 151] on icon at bounding box center [347, 155] width 15 height 15
drag, startPoint x: 355, startPoint y: 157, endPoint x: 132, endPoint y: 111, distance: 227.3
click at [127, 112] on div "Loading... Office Loading... Reception Loading... Mailroom - Elevator Lobby Loa…" at bounding box center [238, 125] width 477 height 222
drag, startPoint x: 376, startPoint y: 128, endPoint x: 263, endPoint y: 156, distance: 115.9
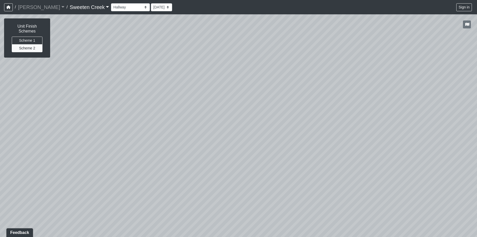
click at [215, 164] on div "Loading... Office Loading... Reception Loading... Mailroom - Elevator Lobby Loa…" at bounding box center [238, 125] width 477 height 222
drag, startPoint x: 389, startPoint y: 133, endPoint x: 459, endPoint y: 121, distance: 71.6
click at [476, 113] on html "/ [PERSON_NAME] Loading... / Sweeten Creek Sweeten Creek Loading... [GEOGRAPHIC…" at bounding box center [238, 118] width 477 height 237
drag, startPoint x: 196, startPoint y: 132, endPoint x: 467, endPoint y: 92, distance: 273.7
click at [467, 92] on div "Loading... Office Loading... Reception Loading... Mailroom - Elevator Lobby Loa…" at bounding box center [238, 125] width 477 height 222
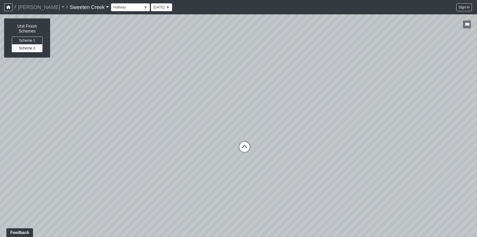
drag, startPoint x: 244, startPoint y: 56, endPoint x: 364, endPoint y: 217, distance: 200.7
click at [364, 217] on div "Loading... Office Loading... Reception Loading... Mailroom - Elevator Lobby Loa…" at bounding box center [238, 125] width 477 height 222
click at [244, 143] on icon at bounding box center [244, 148] width 15 height 15
drag, startPoint x: 240, startPoint y: 144, endPoint x: 426, endPoint y: 113, distance: 188.6
click at [449, 109] on div "Loading... Office Loading... Reception Loading... Mailroom - Elevator Lobby Loa…" at bounding box center [238, 125] width 477 height 222
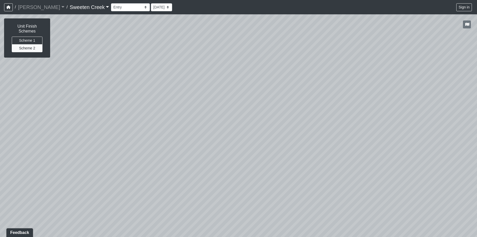
drag, startPoint x: 255, startPoint y: 92, endPoint x: 383, endPoint y: 79, distance: 129.2
click at [394, 75] on div "Loading... Office Loading... Reception Loading... Mailroom - Elevator Lobby Loa…" at bounding box center [238, 125] width 477 height 222
drag, startPoint x: 356, startPoint y: 122, endPoint x: 235, endPoint y: 136, distance: 121.7
click at [358, 119] on div "Loading... Office Loading... Reception Loading... Mailroom - Elevator Lobby Loa…" at bounding box center [238, 125] width 477 height 222
click at [208, 133] on icon at bounding box center [202, 134] width 15 height 15
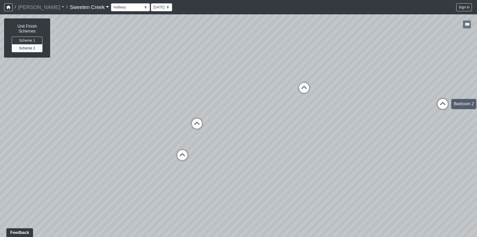
click at [445, 106] on icon at bounding box center [442, 106] width 15 height 15
drag, startPoint x: 406, startPoint y: 103, endPoint x: 64, endPoint y: 76, distance: 343.3
click at [64, 76] on div "Loading... Office Loading... Reception Loading... Mailroom - Elevator Lobby Loa…" at bounding box center [238, 125] width 477 height 222
drag, startPoint x: 138, startPoint y: 116, endPoint x: 79, endPoint y: 117, distance: 59.0
click at [79, 117] on div "Loading... Office Loading... Reception Loading... Mailroom - Elevator Lobby Loa…" at bounding box center [238, 125] width 477 height 222
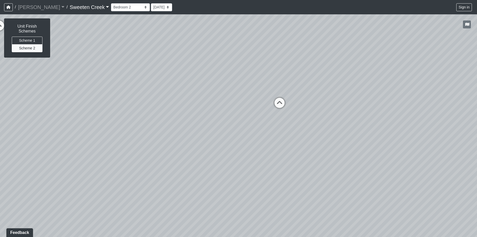
drag, startPoint x: 368, startPoint y: 125, endPoint x: 136, endPoint y: 100, distance: 233.7
click at [136, 100] on div "Loading... Office Loading... Reception Loading... Mailroom - Elevator Lobby Loa…" at bounding box center [238, 125] width 477 height 222
click at [280, 102] on icon at bounding box center [278, 105] width 15 height 15
drag, startPoint x: 240, startPoint y: 95, endPoint x: 322, endPoint y: 131, distance: 89.7
click at [356, 126] on div "Loading... Office Loading... Reception Loading... Mailroom - Elevator Lobby Loa…" at bounding box center [238, 125] width 477 height 222
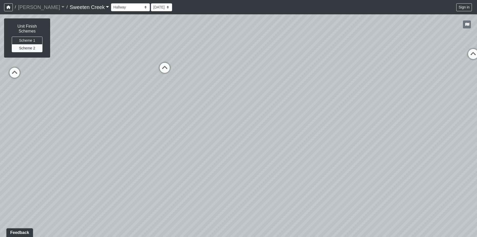
drag, startPoint x: 246, startPoint y: 133, endPoint x: 272, endPoint y: 126, distance: 27.5
click at [285, 133] on div "Loading... Office Loading... Reception Loading... Mailroom - Elevator Lobby Loa…" at bounding box center [238, 125] width 477 height 222
click at [165, 66] on icon at bounding box center [168, 69] width 15 height 15
select select "85R7zabMg1Qbew8uo7Fm1v"
drag, startPoint x: 342, startPoint y: 90, endPoint x: 211, endPoint y: 117, distance: 133.7
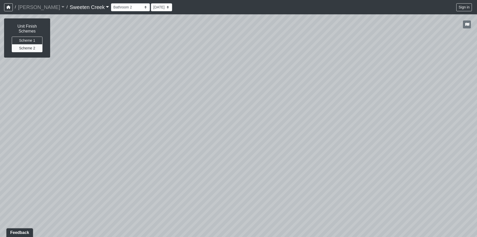
click at [211, 117] on div "Loading... Office Loading... Reception Loading... Mailroom - Elevator Lobby Loa…" at bounding box center [238, 125] width 477 height 222
drag, startPoint x: 357, startPoint y: 110, endPoint x: 314, endPoint y: 158, distance: 64.6
click at [301, 158] on div "Loading... Office Loading... Reception Loading... Mailroom - Elevator Lobby Loa…" at bounding box center [238, 125] width 477 height 222
drag, startPoint x: 450, startPoint y: 95, endPoint x: 223, endPoint y: 49, distance: 231.7
click at [223, 49] on div "Loading... Office Loading... Reception Loading... Mailroom - Elevator Lobby Loa…" at bounding box center [238, 125] width 477 height 222
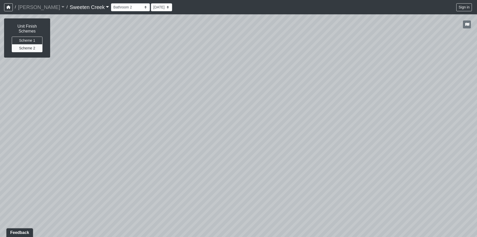
drag, startPoint x: 249, startPoint y: 137, endPoint x: 344, endPoint y: 95, distance: 104.7
click at [252, 144] on div "Loading... Office Loading... Reception Loading... Mailroom - Elevator Lobby Loa…" at bounding box center [238, 125] width 477 height 222
drag, startPoint x: 233, startPoint y: 72, endPoint x: 223, endPoint y: 94, distance: 23.5
click at [191, 85] on div "Loading... Office Loading... Reception Loading... Mailroom - Elevator Lobby Loa…" at bounding box center [238, 125] width 477 height 222
drag, startPoint x: 318, startPoint y: 75, endPoint x: 186, endPoint y: 78, distance: 132.7
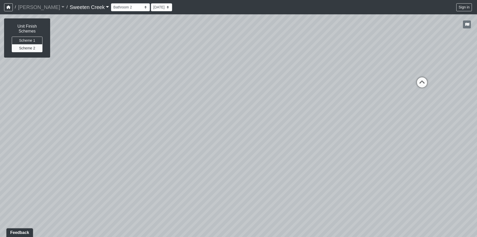
click at [186, 78] on div "Loading... Office Loading... Reception Loading... Mailroom - Elevator Lobby Loa…" at bounding box center [238, 125] width 477 height 222
drag, startPoint x: 380, startPoint y: 111, endPoint x: 315, endPoint y: 103, distance: 66.0
click at [315, 103] on div "Loading... Office Loading... Reception Loading... Mailroom - Elevator Lobby Loa…" at bounding box center [238, 125] width 477 height 222
